Goal: Task Accomplishment & Management: Manage account settings

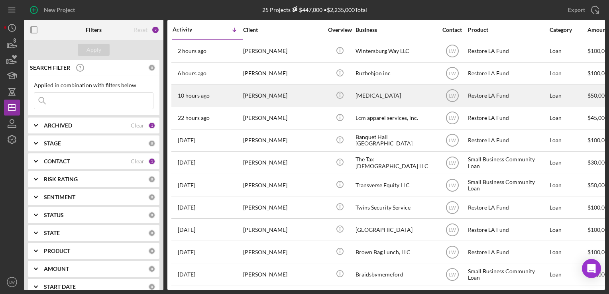
click at [275, 88] on div "[PERSON_NAME]" at bounding box center [283, 95] width 80 height 21
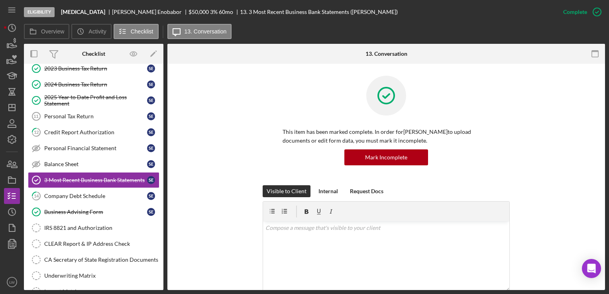
scroll to position [75, 0]
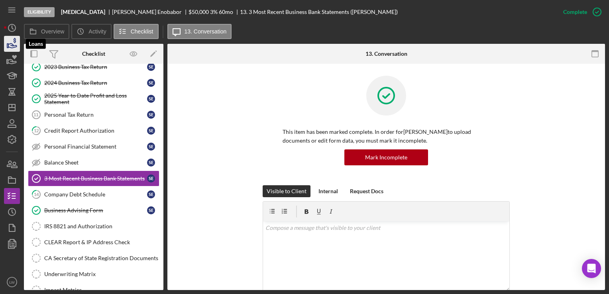
click at [11, 46] on icon "button" at bounding box center [12, 44] width 20 height 20
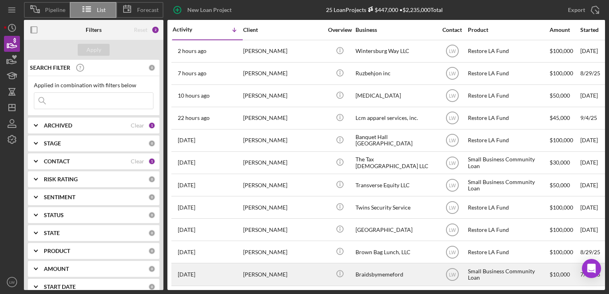
click at [267, 274] on div "[PERSON_NAME]" at bounding box center [283, 274] width 80 height 21
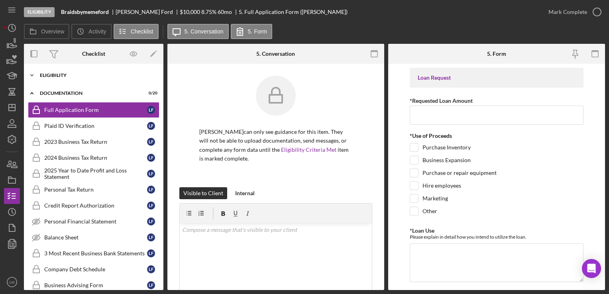
click at [60, 73] on div "Eligibility" at bounding box center [97, 75] width 114 height 5
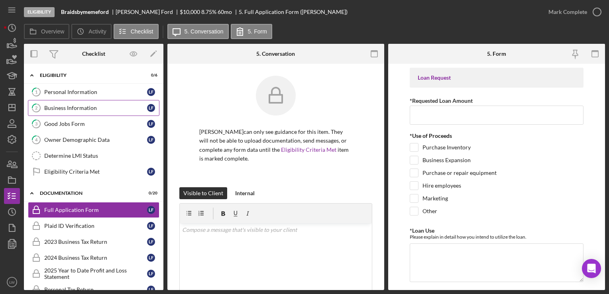
click at [61, 106] on div "Business Information" at bounding box center [95, 108] width 103 height 6
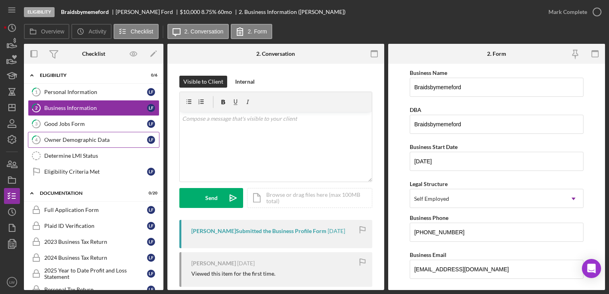
click at [62, 142] on div "Owner Demographic Data" at bounding box center [95, 140] width 103 height 6
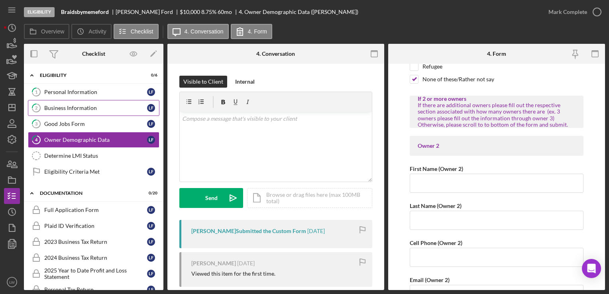
scroll to position [770, 0]
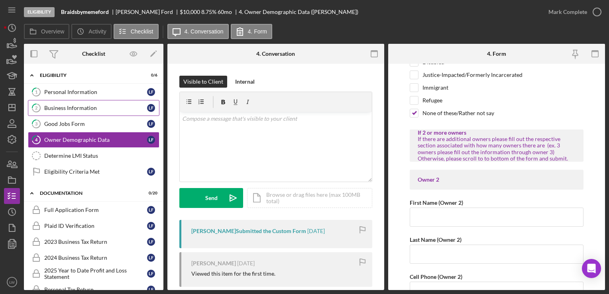
click at [92, 109] on div "Business Information" at bounding box center [95, 108] width 103 height 6
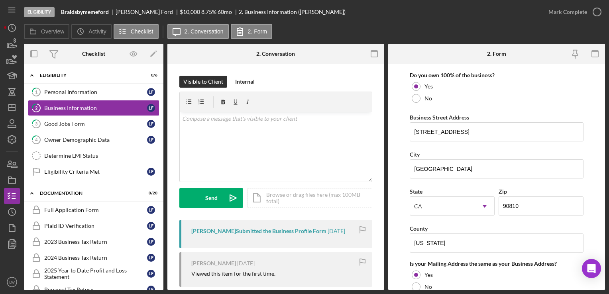
scroll to position [655, 0]
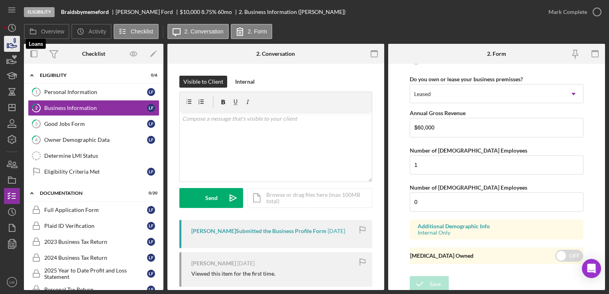
click at [15, 44] on icon "button" at bounding box center [12, 44] width 20 height 20
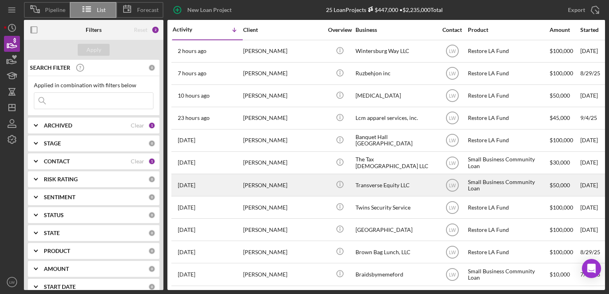
click at [280, 184] on div "[PERSON_NAME]" at bounding box center [283, 184] width 80 height 21
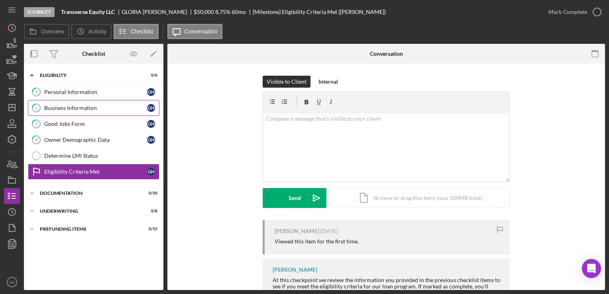
click at [89, 109] on div "Business Information" at bounding box center [95, 108] width 103 height 6
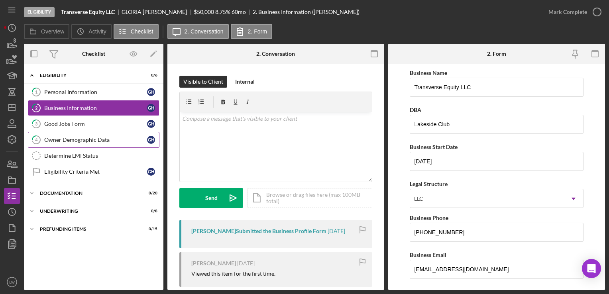
click at [97, 140] on div "Owner Demographic Data" at bounding box center [95, 140] width 103 height 6
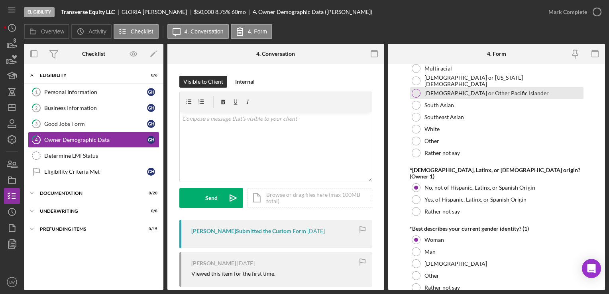
scroll to position [398, 0]
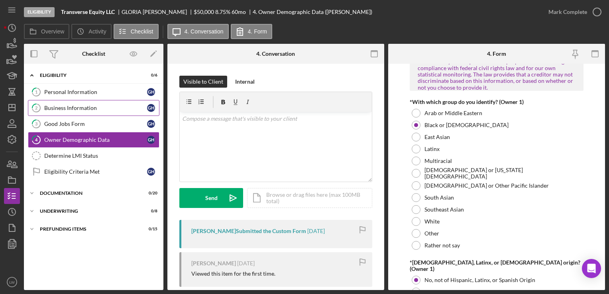
click at [53, 102] on link "2 Business Information G H" at bounding box center [93, 108] width 131 height 16
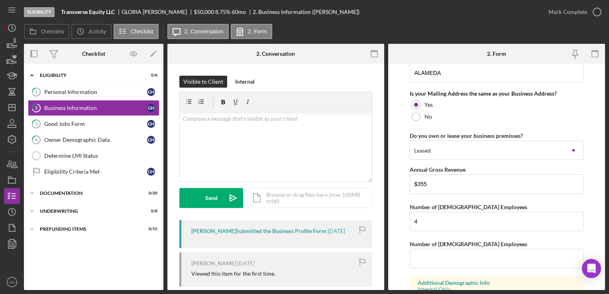
scroll to position [637, 0]
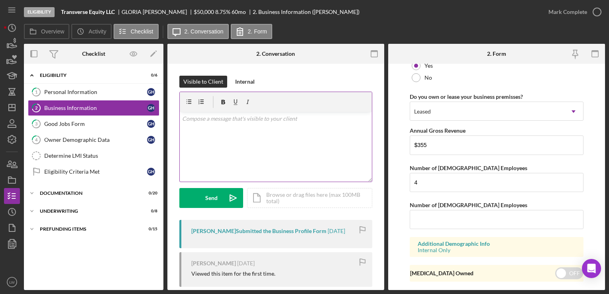
click at [280, 157] on div "v Color teal Color pink Remove color Add row above Add row below Add column bef…" at bounding box center [276, 147] width 192 height 70
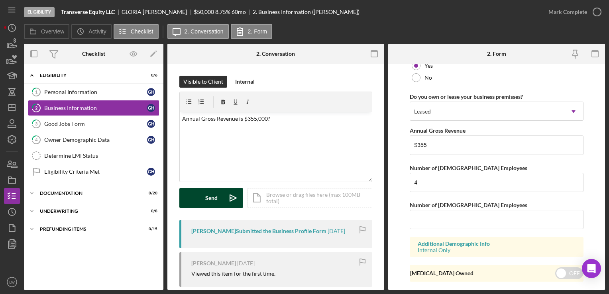
click at [215, 198] on div "Send" at bounding box center [211, 198] width 12 height 20
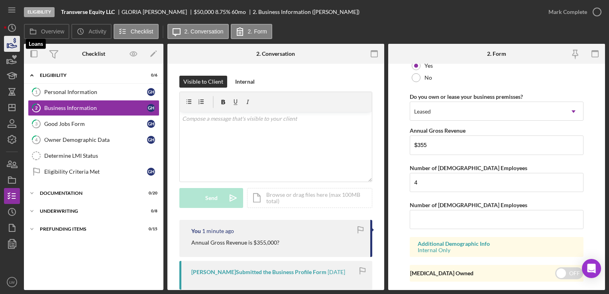
click at [15, 47] on icon "button" at bounding box center [12, 45] width 8 height 4
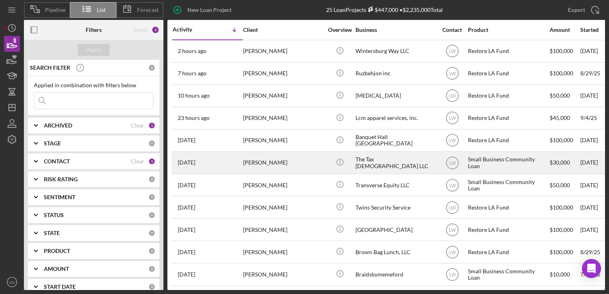
click at [274, 160] on div "[PERSON_NAME]" at bounding box center [283, 162] width 80 height 21
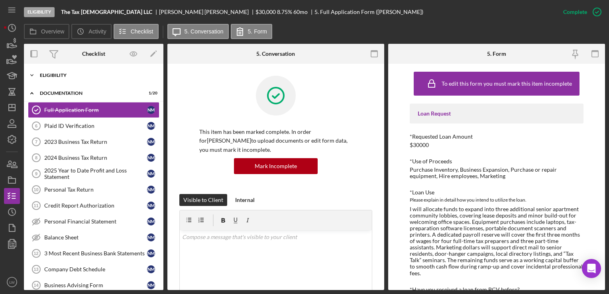
click at [64, 77] on div "Eligibility" at bounding box center [97, 75] width 114 height 5
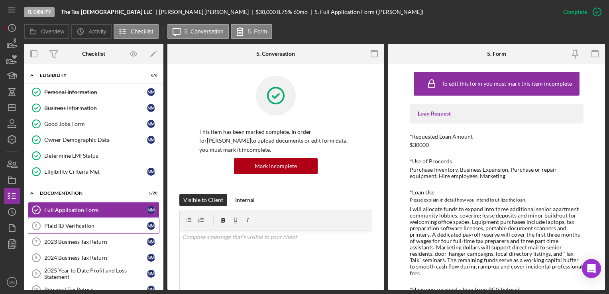
click at [83, 224] on div "Plaid ID Verification" at bounding box center [95, 226] width 103 height 6
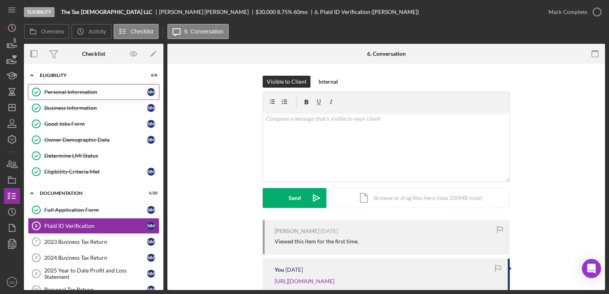
click at [84, 92] on div "Personal Information" at bounding box center [95, 92] width 103 height 6
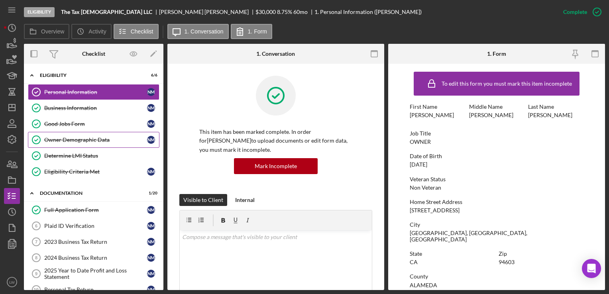
click at [99, 143] on link "Owner Demographic Data Owner Demographic Data N M" at bounding box center [93, 140] width 131 height 16
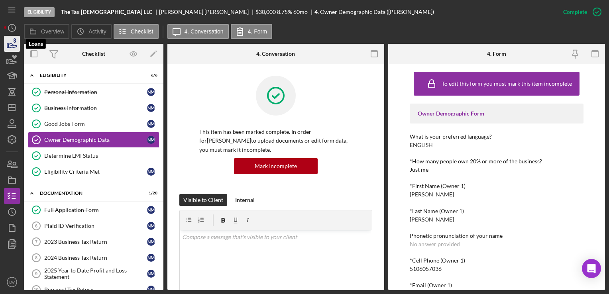
click at [17, 46] on icon "button" at bounding box center [12, 44] width 20 height 20
